Goal: Feedback & Contribution: Submit feedback/report problem

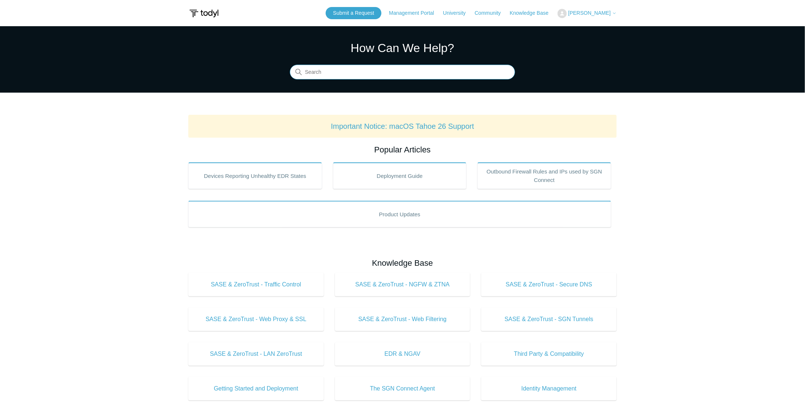
click at [361, 76] on input "Search" at bounding box center [402, 72] width 225 height 15
type input "bandwidth"
click at [377, 73] on input "Search" at bounding box center [402, 72] width 225 height 15
type input "Bypass todyl on certain networks"
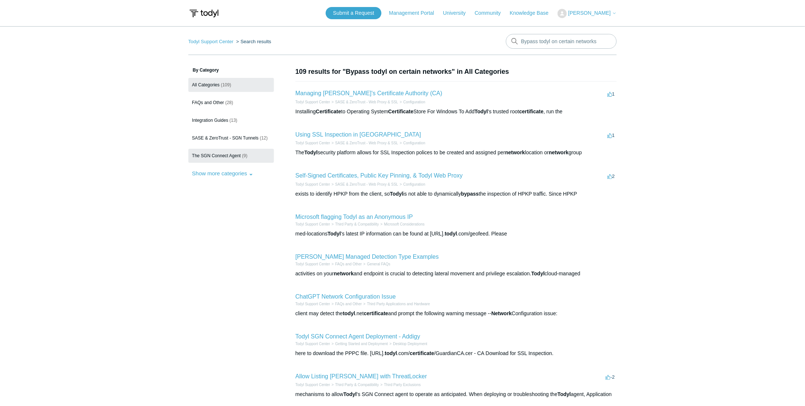
click at [227, 159] on link "The SGN Connect Agent (9)" at bounding box center [231, 156] width 86 height 14
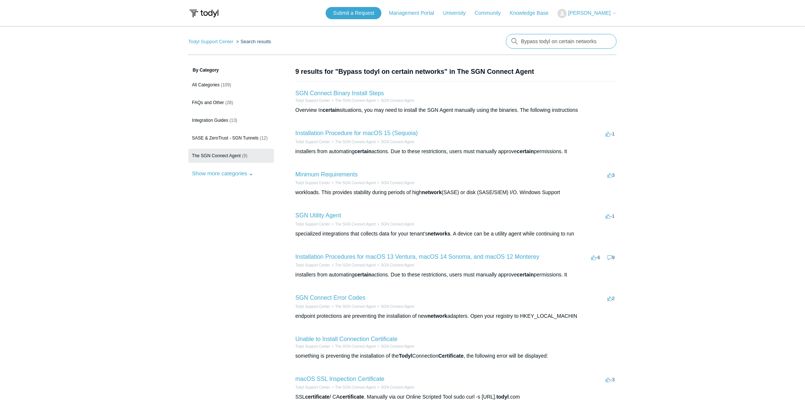
drag, startPoint x: 600, startPoint y: 41, endPoint x: 448, endPoint y: 37, distance: 151.5
click at [449, 37] on nav "Todyl Support Center Search results There are no matching results in this help …" at bounding box center [402, 44] width 428 height 21
type input "lan"
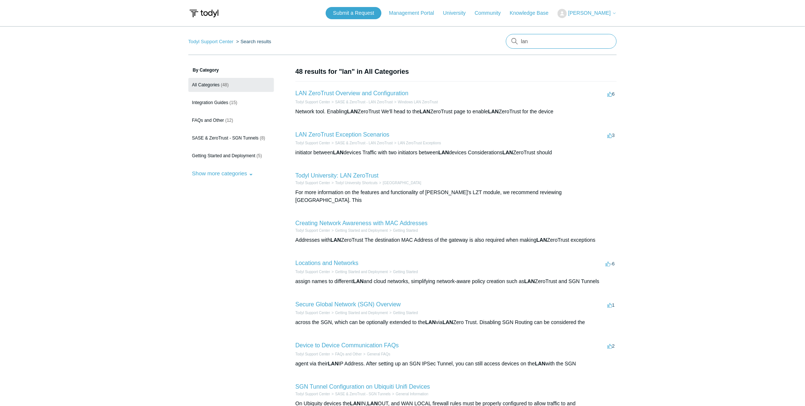
click at [541, 44] on input "lan" at bounding box center [561, 41] width 111 height 15
type input "bypass on lan"
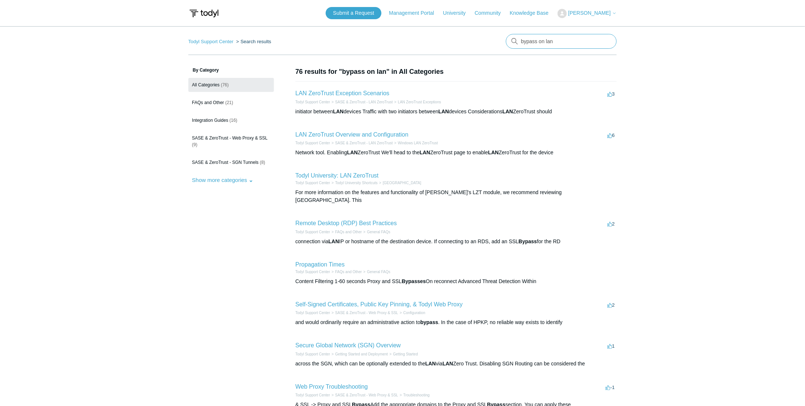
click at [609, 42] on input "bypass on lan" at bounding box center [561, 41] width 111 height 15
click at [606, 41] on input "bypass on lan" at bounding box center [561, 41] width 111 height 15
click at [369, 37] on nav "Todyl Support Center Search results There are no matching results in this help …" at bounding box center [402, 44] width 428 height 21
click at [225, 87] on link "All Categories (76)" at bounding box center [231, 85] width 86 height 14
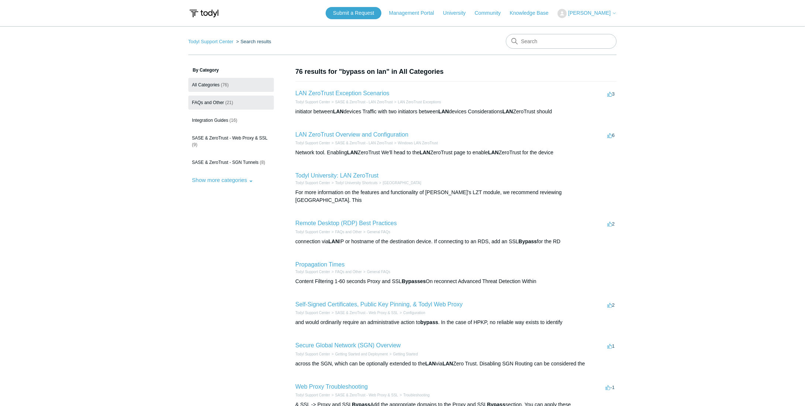
click at [220, 98] on link "FAQs and Other (21)" at bounding box center [231, 103] width 86 height 14
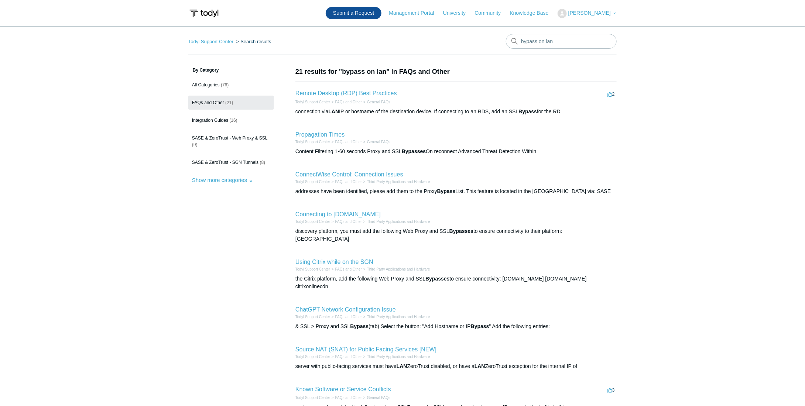
click at [357, 14] on link "Submit a Request" at bounding box center [354, 13] width 56 height 12
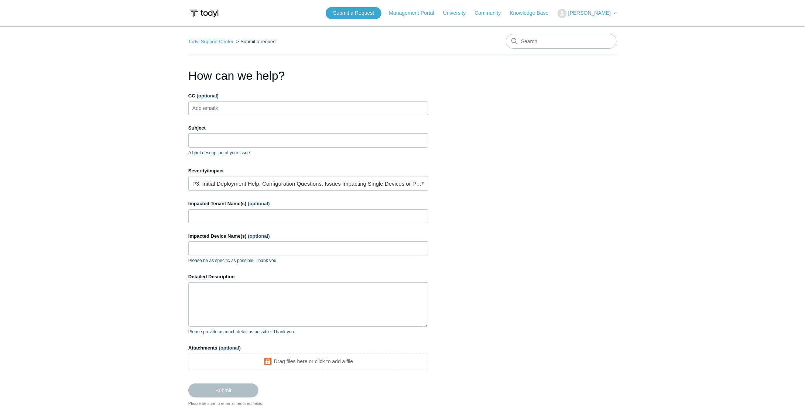
click at [585, 11] on span "[PERSON_NAME]" at bounding box center [589, 13] width 42 height 6
click at [588, 26] on link "My Support Requests" at bounding box center [594, 29] width 72 height 13
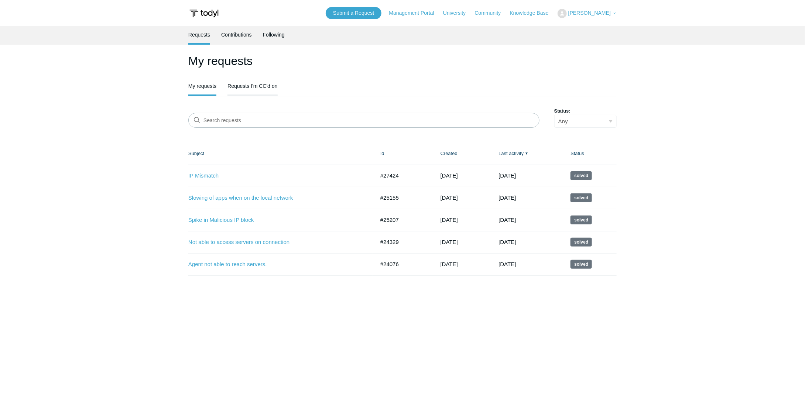
click at [246, 90] on link "Requests I'm CC'd on" at bounding box center [252, 86] width 50 height 16
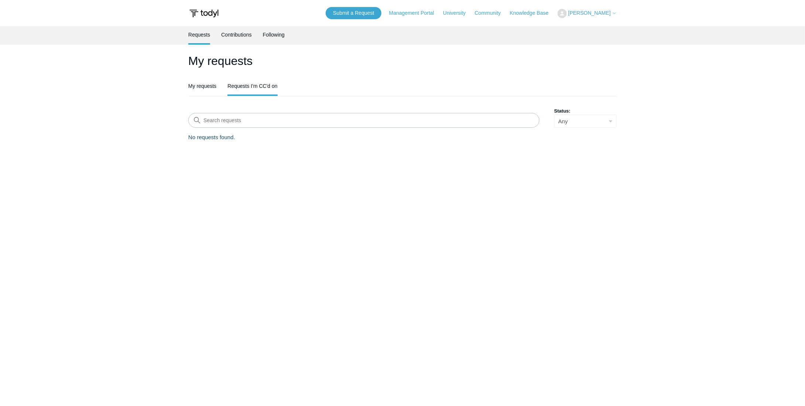
click at [205, 89] on link "My requests" at bounding box center [202, 86] width 28 height 17
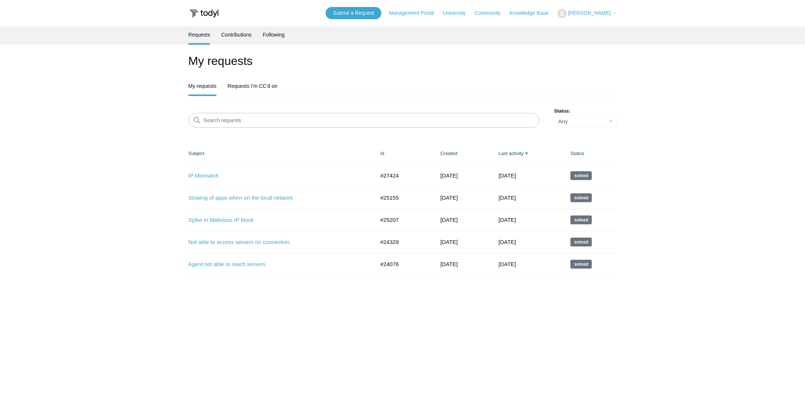
click at [369, 10] on link "Submit a Request" at bounding box center [354, 13] width 56 height 12
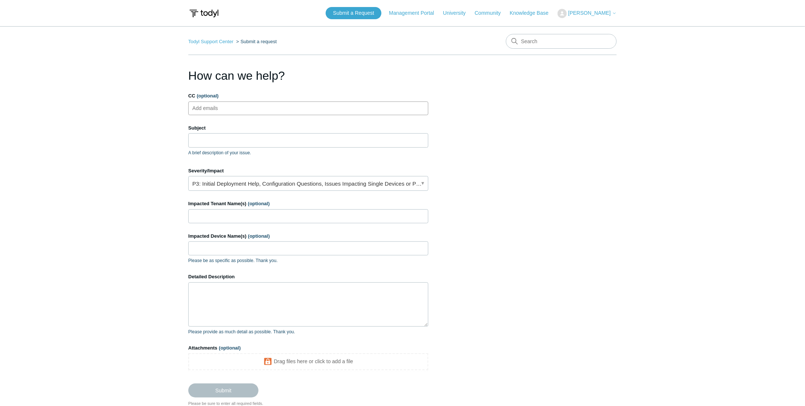
click at [262, 109] on ul "Add emails" at bounding box center [308, 109] width 240 height 14
type input "rmarasco@runnetworkrun.com"
click at [273, 107] on span "close" at bounding box center [274, 108] width 3 height 8
click at [262, 147] on div "Subject A brief description of your issue." at bounding box center [308, 140] width 240 height 32
click at [260, 145] on input "Subject" at bounding box center [308, 140] width 240 height 14
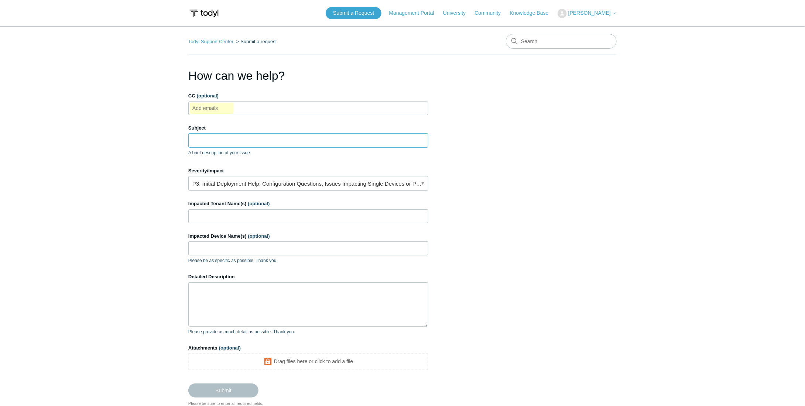
click at [231, 136] on input "Subject" at bounding box center [308, 140] width 240 height 14
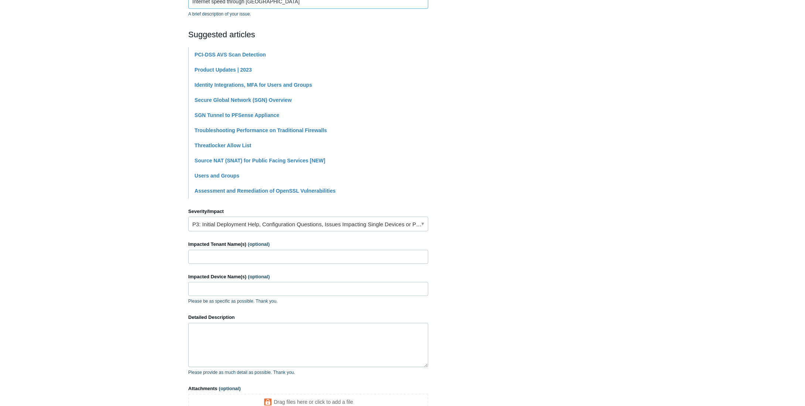
scroll to position [148, 0]
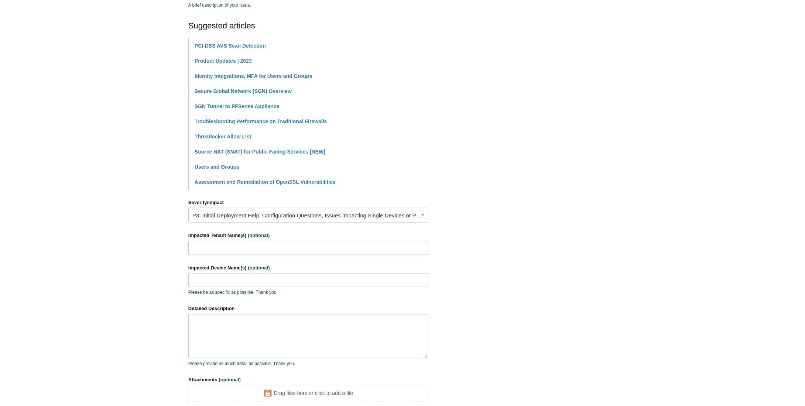
type input "Internet speed through [GEOGRAPHIC_DATA]"
click at [399, 213] on link "P3: Initial Deployment Help, Configuration Questions, Issues Impacting Single D…" at bounding box center [308, 215] width 240 height 15
click at [479, 178] on section "How can we help? CC (optional) Add emails Subject Internet speed through Todyl …" at bounding box center [402, 179] width 428 height 520
click at [383, 209] on link "P3: Initial Deployment Help, Configuration Questions, Issues Impacting Single D…" at bounding box center [308, 215] width 240 height 15
click at [398, 177] on li "Assessment and Remediation of OpenSSL Vulnerabilities" at bounding box center [312, 182] width 234 height 15
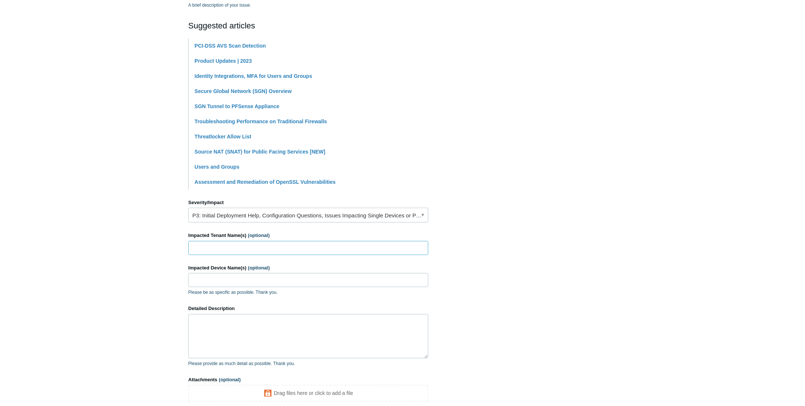
click at [285, 244] on input "Impacted Tenant Name(s) (optional)" at bounding box center [308, 248] width 240 height 14
type input "montag"
click at [239, 244] on input "Montag" at bounding box center [308, 248] width 240 height 14
type input "Montag Manufacturing"
paste input "SCHROCKC25C"
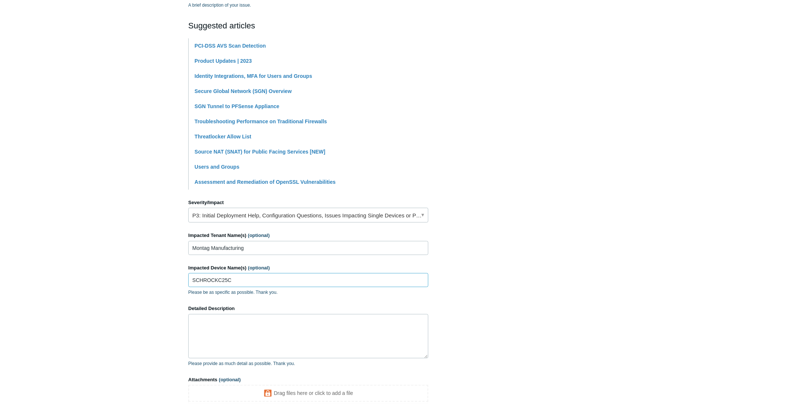
type input "SCHROCKC25C"
click at [256, 323] on textarea "Detailed Description" at bounding box center [308, 336] width 240 height 44
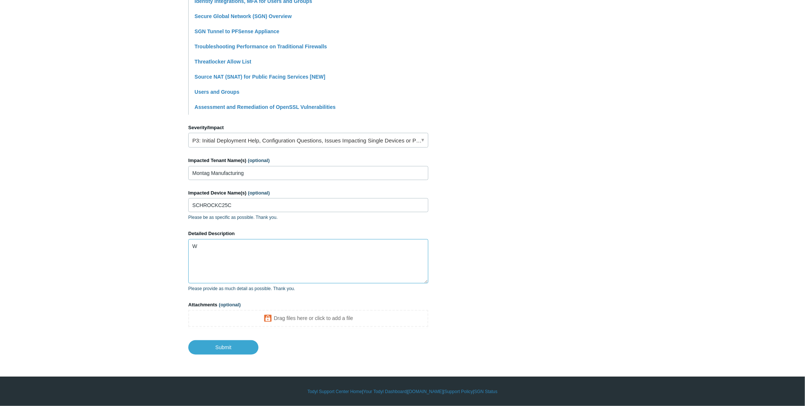
scroll to position [221, 0]
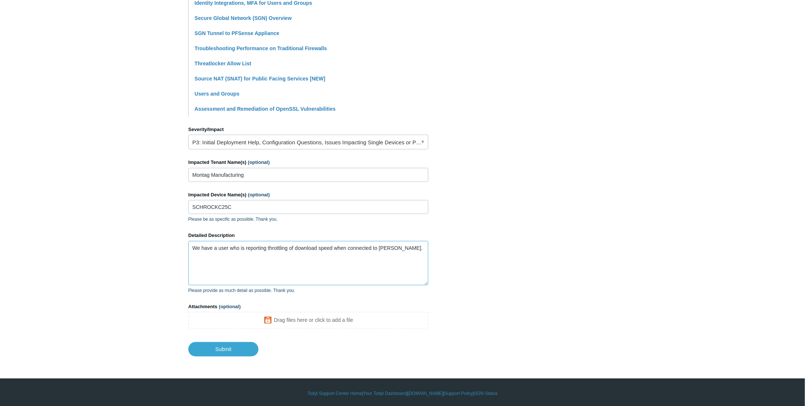
click at [396, 256] on textarea "We have a user who is reporting throttling of download speed when connected to …" at bounding box center [308, 263] width 240 height 44
click at [377, 262] on textarea "We have a user who is reporting throttling of download speed when connected to …" at bounding box center [308, 263] width 240 height 44
click at [287, 270] on textarea "We have a user who is reporting throttling of download speed when connected to …" at bounding box center [308, 263] width 240 height 44
click at [315, 266] on textarea "We have a user who is reporting throttling of download speed when connected to …" at bounding box center [308, 263] width 240 height 44
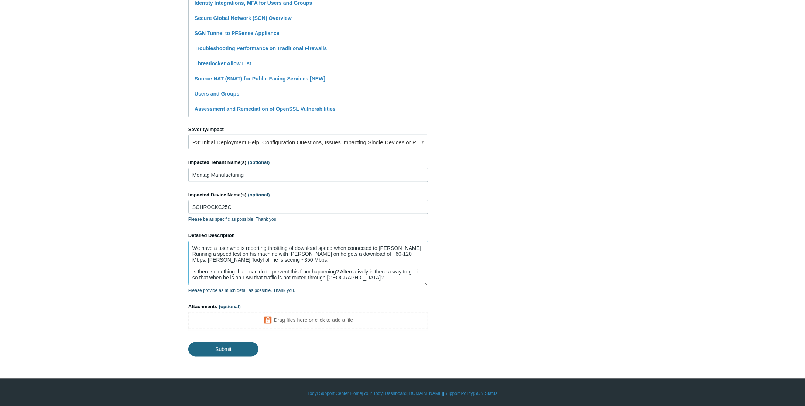
type textarea "We have a user who is reporting throttling of download speed when connected to …"
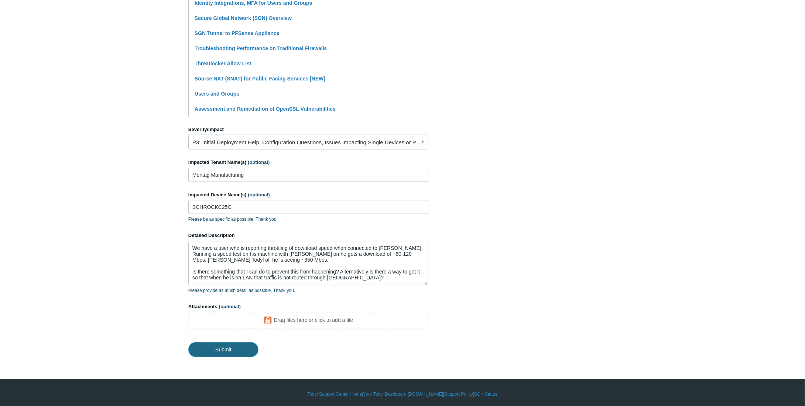
click at [243, 350] on input "Submit" at bounding box center [223, 349] width 70 height 15
